Goal: Information Seeking & Learning: Find specific fact

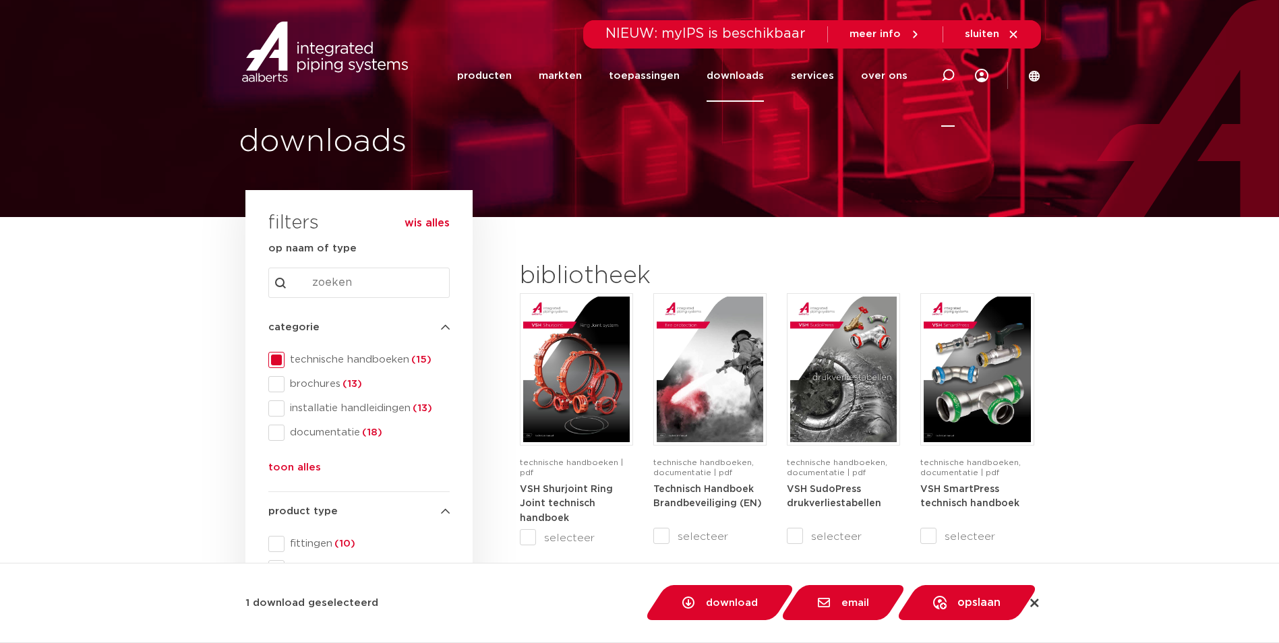
click at [951, 77] on icon at bounding box center [947, 75] width 13 height 13
click at [355, 282] on input "Search content" at bounding box center [358, 283] width 181 height 30
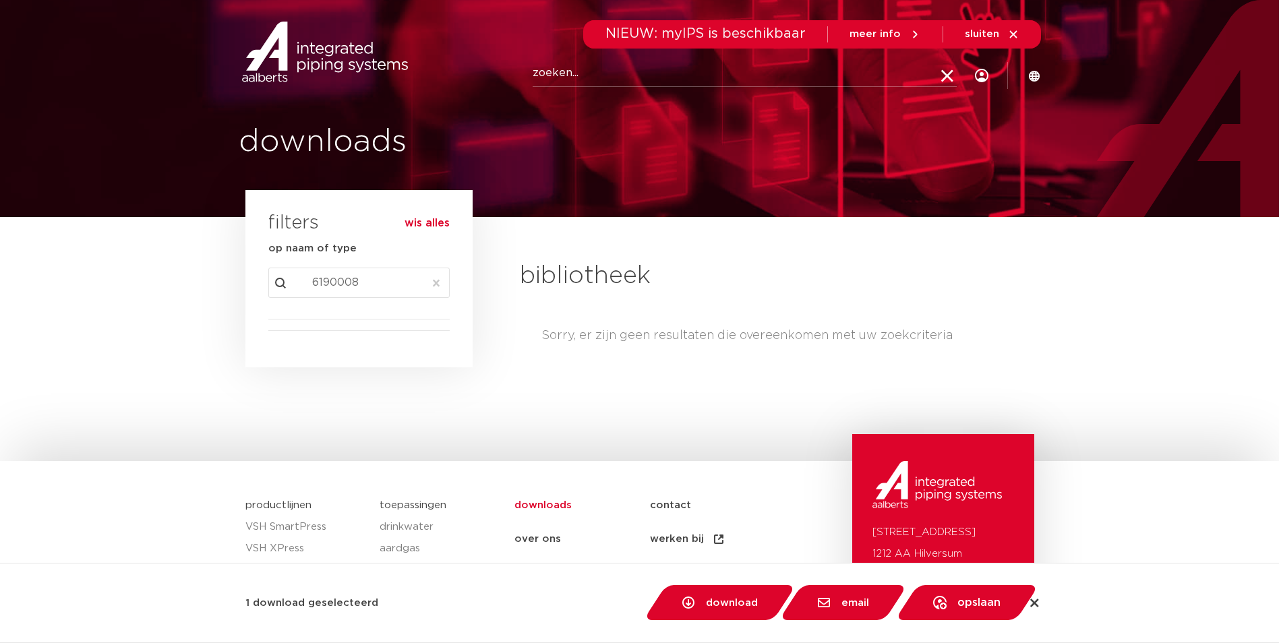
drag, startPoint x: 386, startPoint y: 283, endPoint x: 269, endPoint y: 274, distance: 117.6
click at [269, 274] on input "6190008" at bounding box center [358, 283] width 181 height 30
type input "619000"
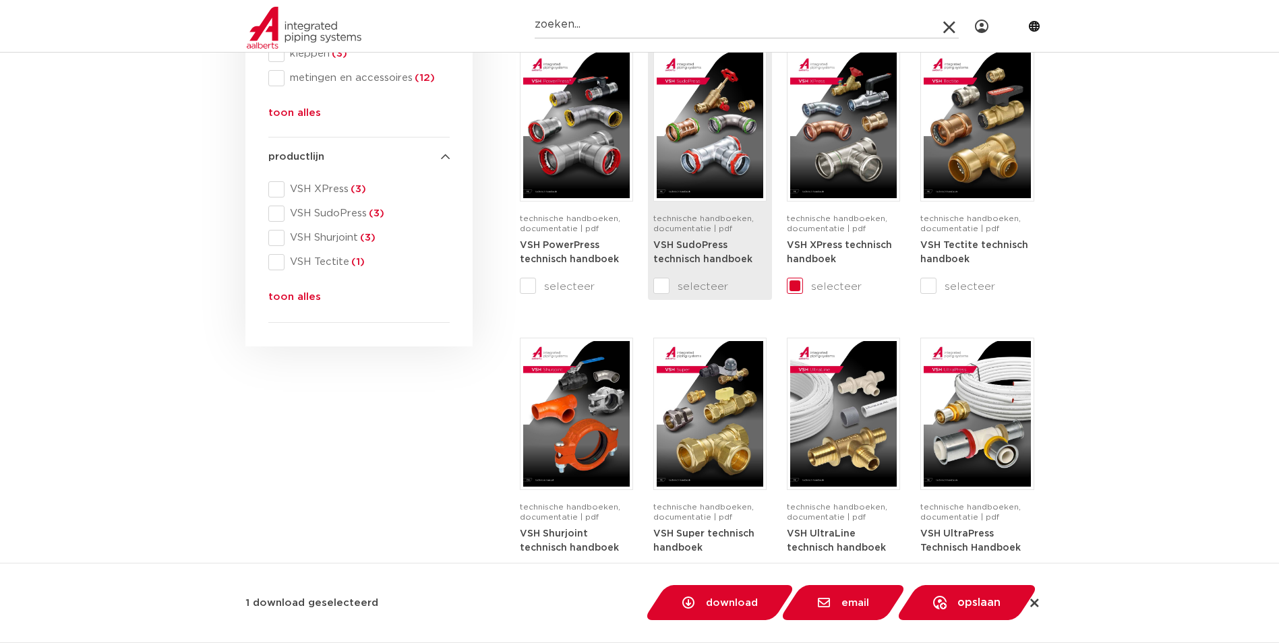
scroll to position [539, 0]
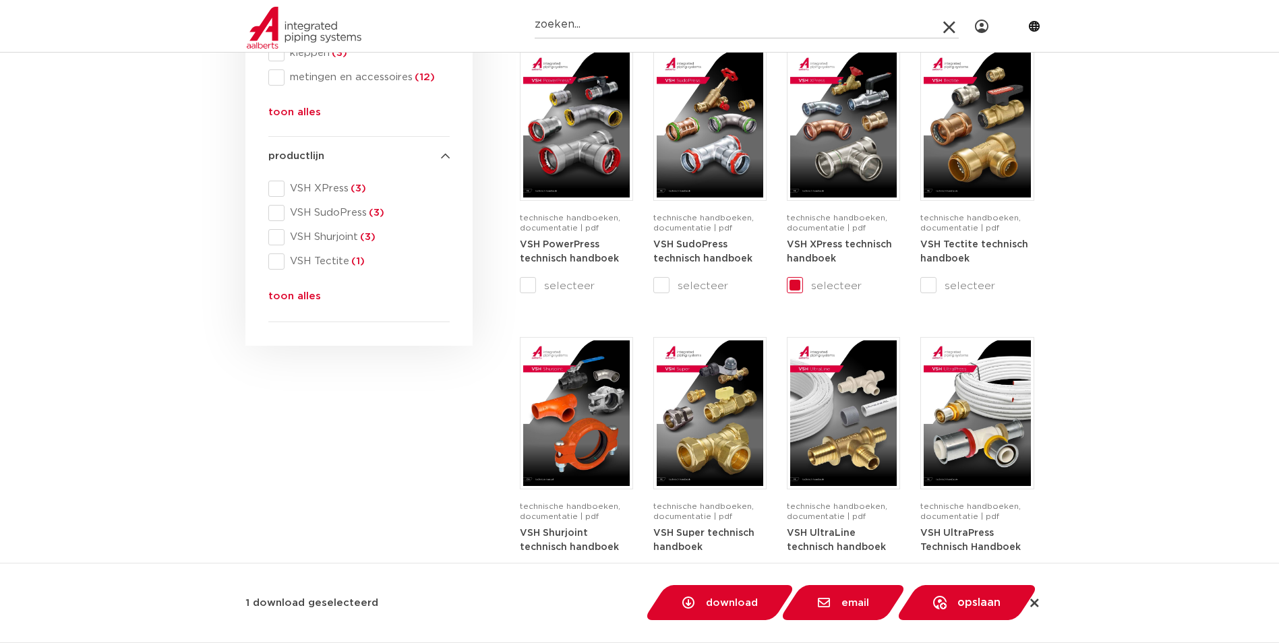
click at [288, 299] on button "toon alles" at bounding box center [294, 300] width 53 height 22
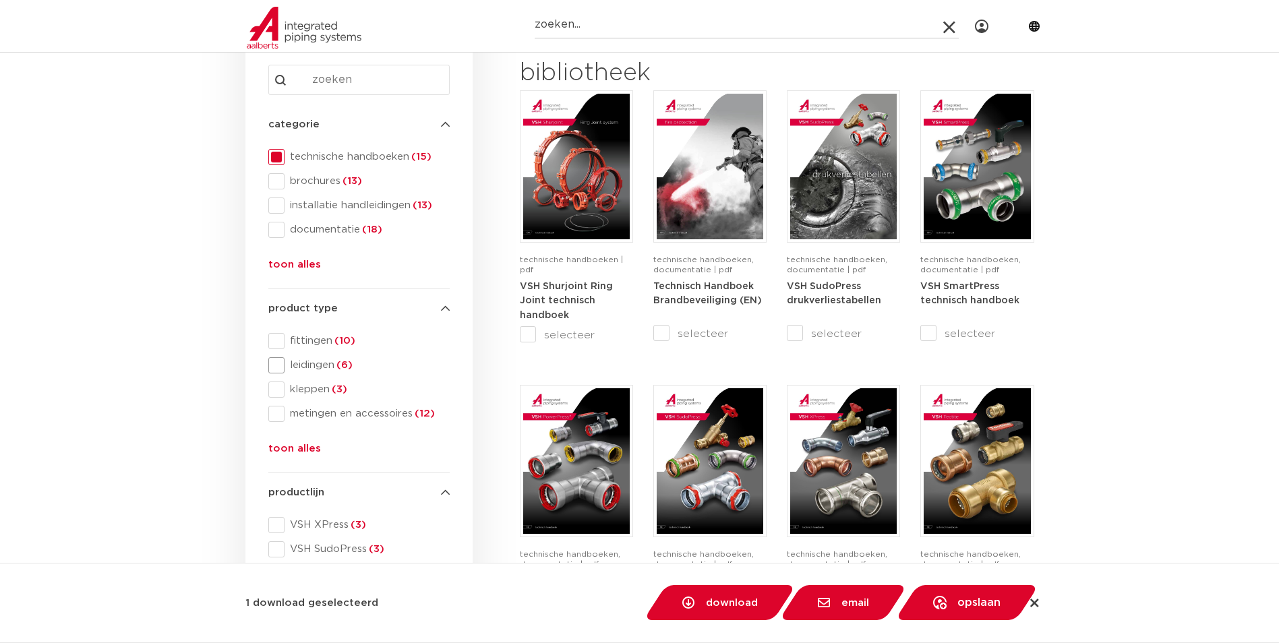
scroll to position [202, 0]
click at [275, 161] on span at bounding box center [276, 158] width 16 height 16
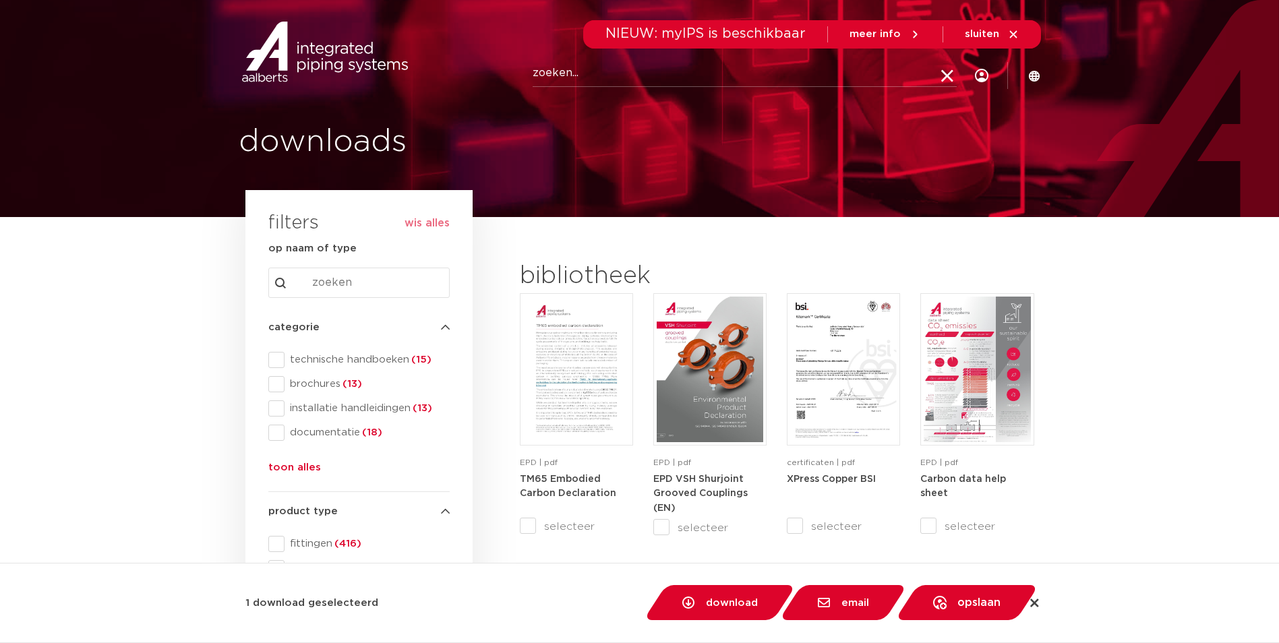
click at [750, 82] on input "Zoeken" at bounding box center [745, 73] width 424 height 27
paste input "6190008"
type input "6190008"
click button "Zoeken" at bounding box center [0, 0] width 0 height 0
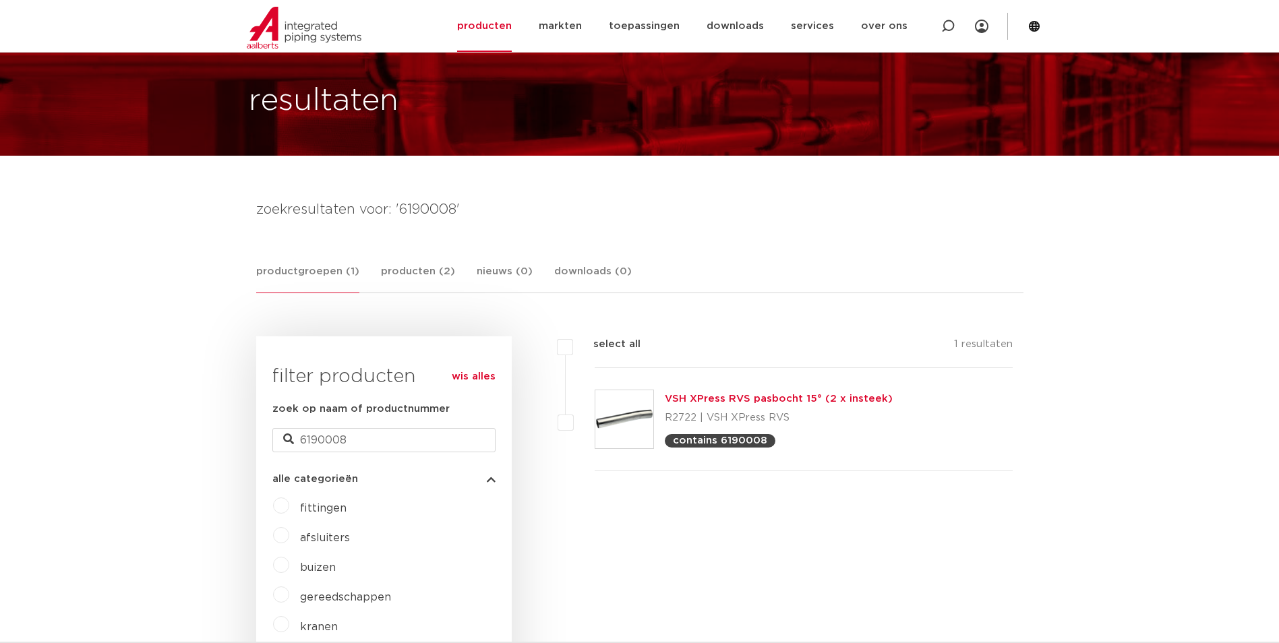
scroll to position [67, 0]
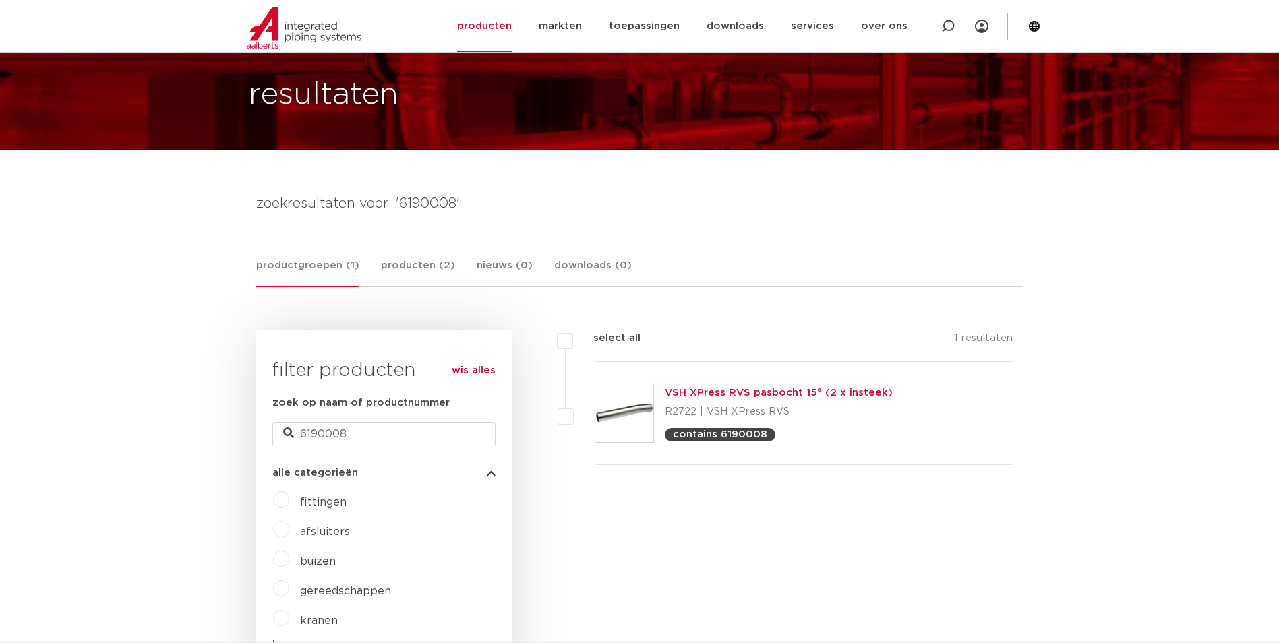
click at [737, 394] on link "VSH XPress RVS pasbocht 15° (2 x insteek)" at bounding box center [779, 393] width 228 height 10
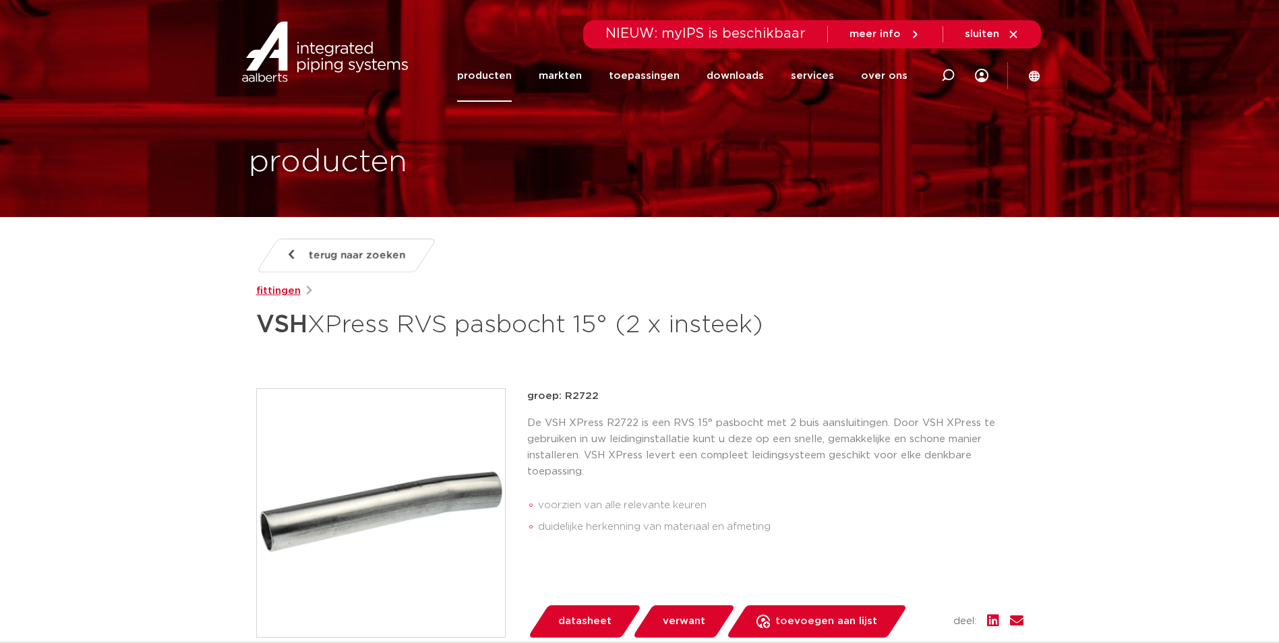
click at [277, 287] on link "fittingen" at bounding box center [278, 291] width 44 height 16
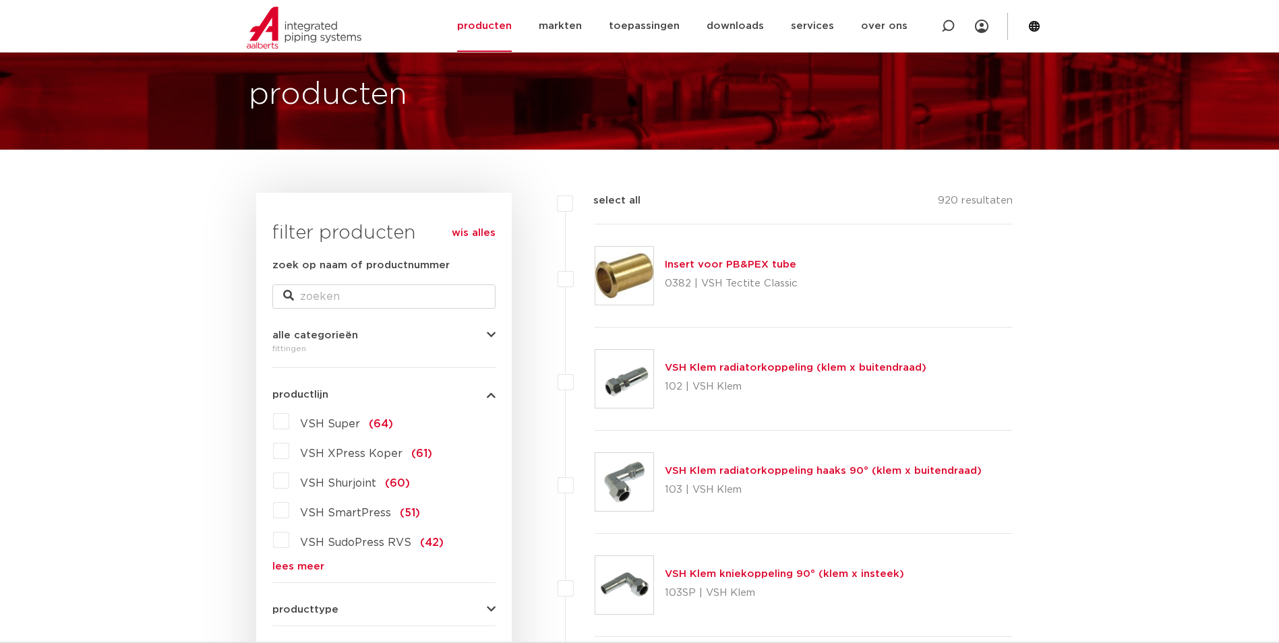
scroll to position [135, 0]
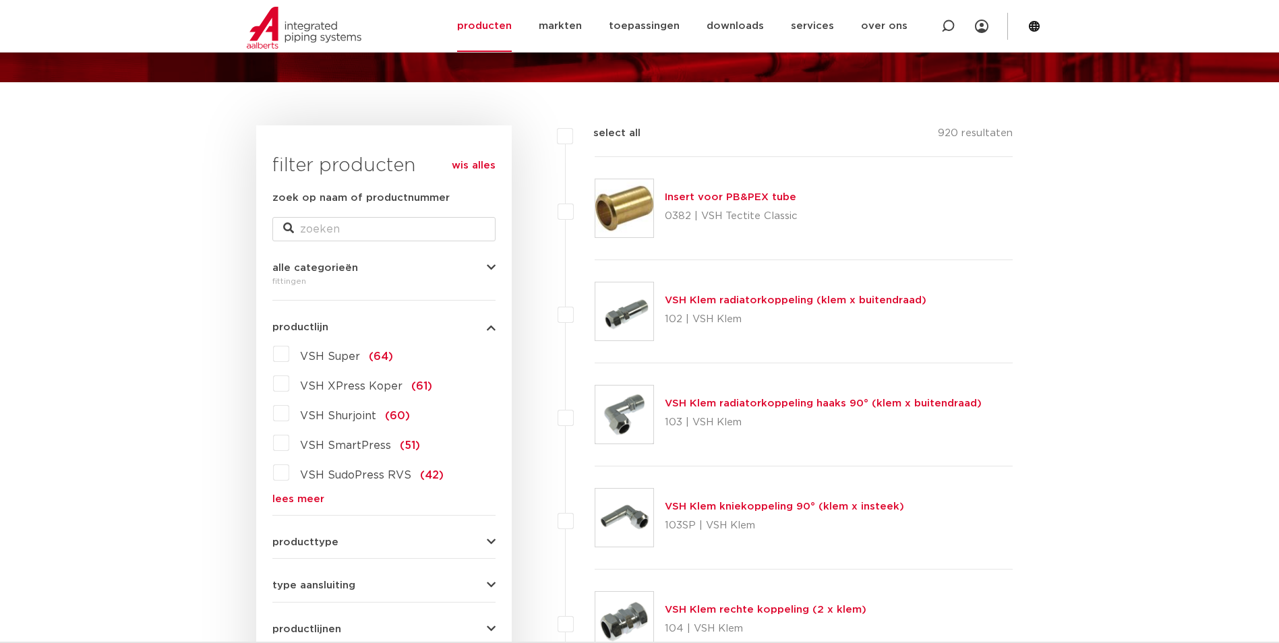
click at [307, 502] on link "lees meer" at bounding box center [383, 499] width 223 height 10
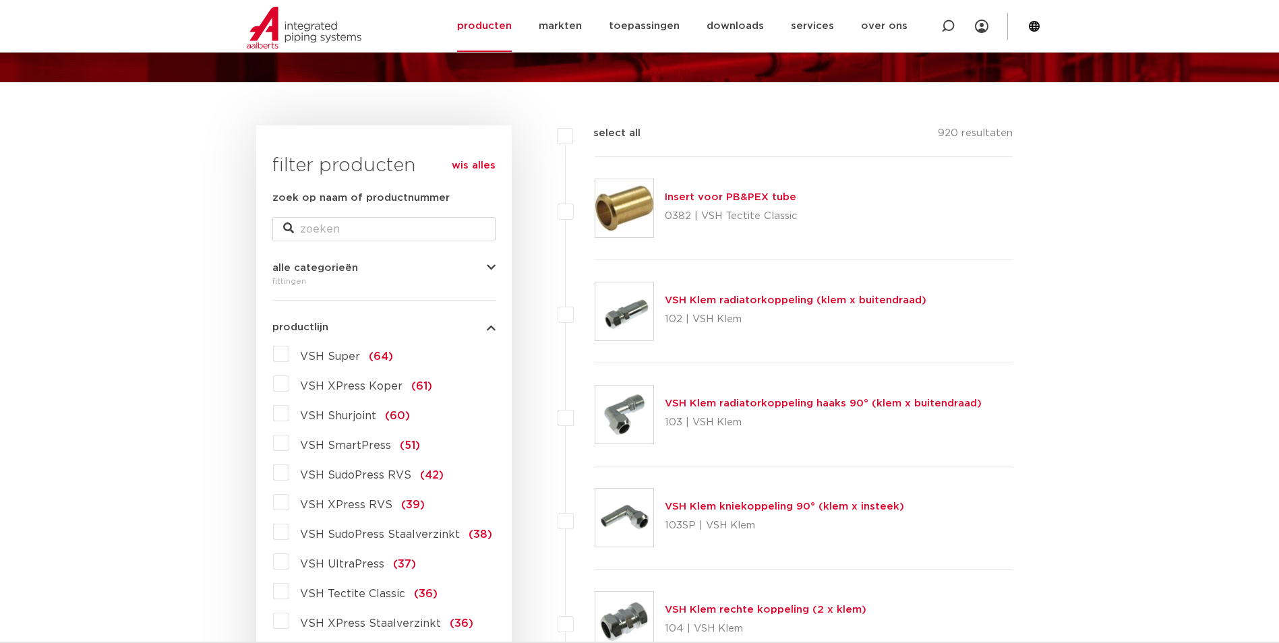
click at [289, 503] on label "VSH XPress RVS (39)" at bounding box center [356, 502] width 135 height 22
click at [0, 0] on input "VSH XPress RVS (39)" at bounding box center [0, 0] width 0 height 0
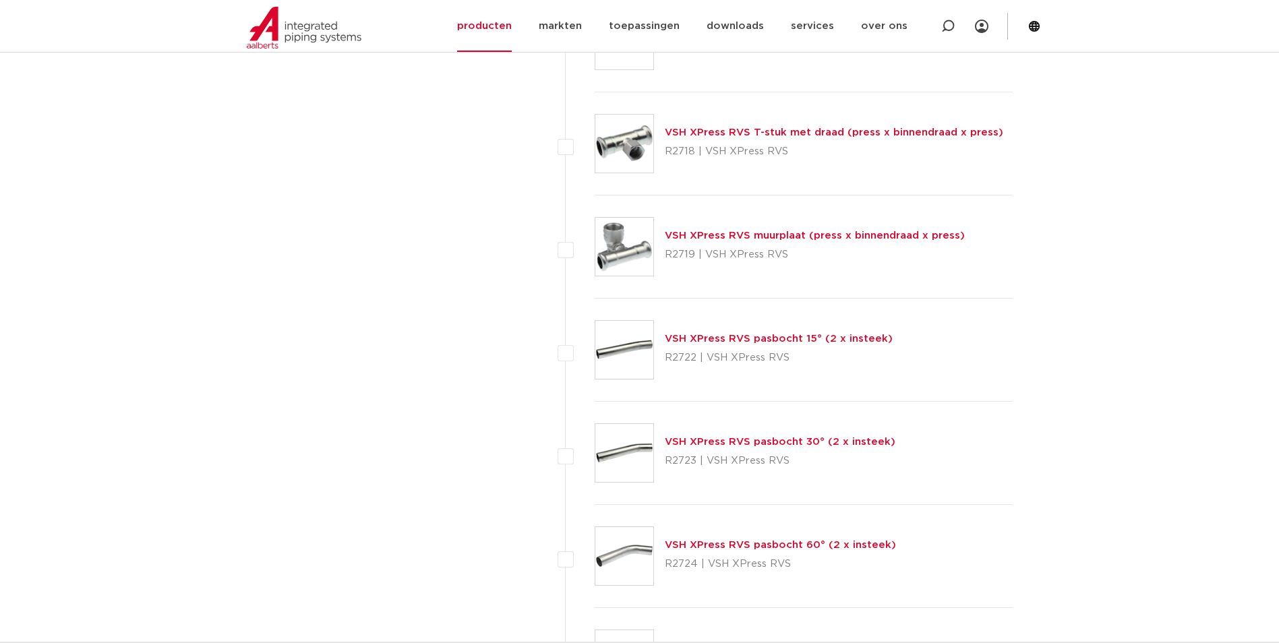
scroll to position [1685, 0]
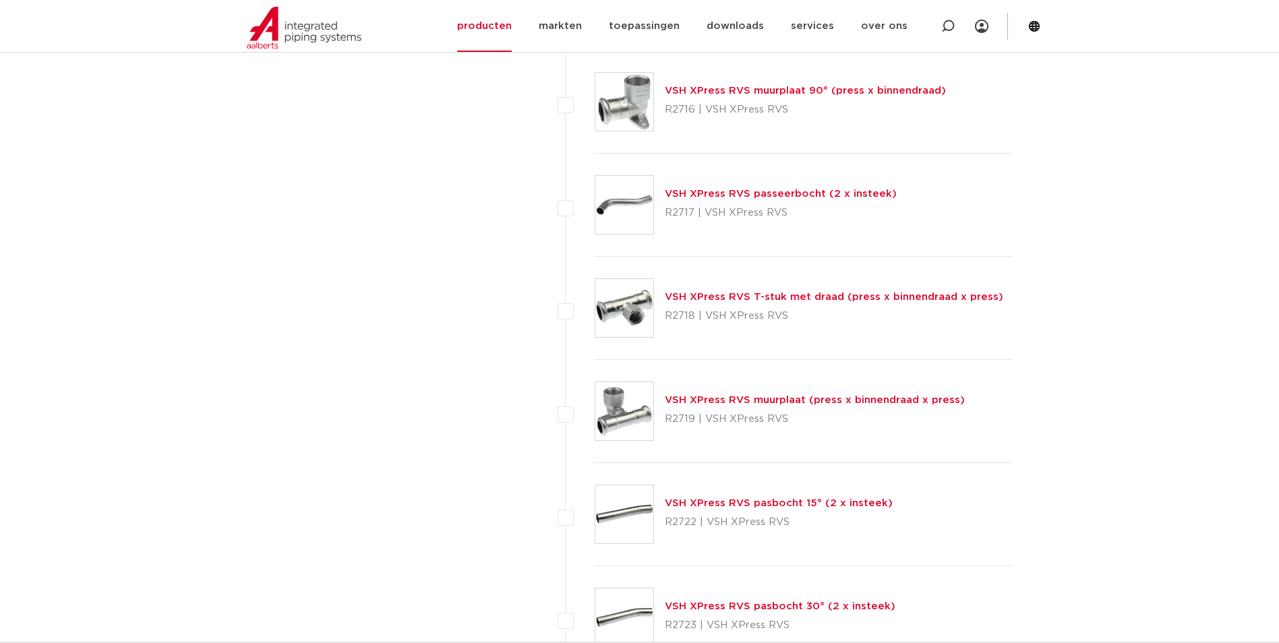
click at [719, 506] on link "VSH XPress RVS pasbocht 15° (2 x insteek)" at bounding box center [779, 503] width 228 height 10
